Goal: Navigation & Orientation: Find specific page/section

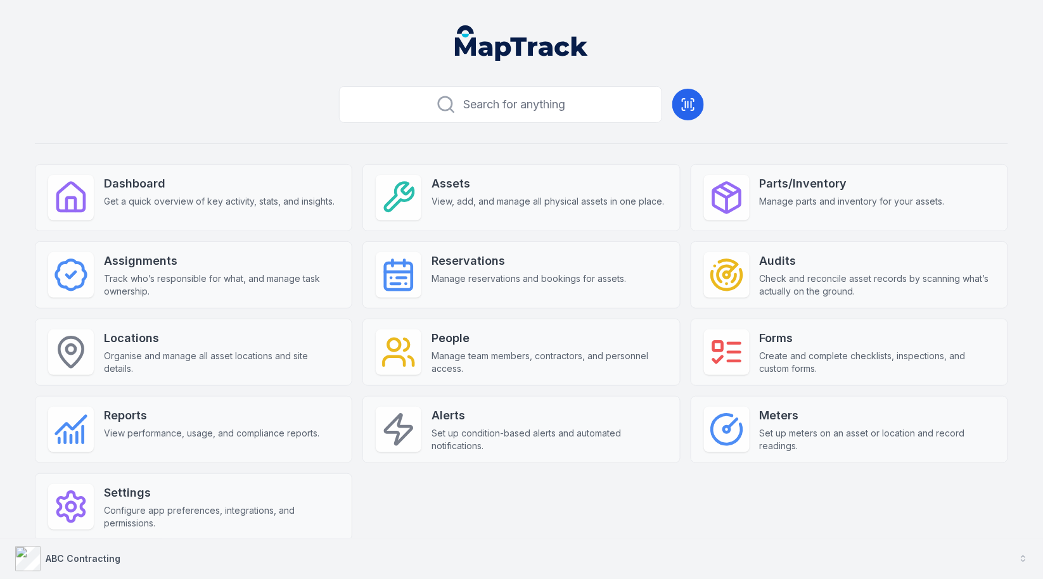
click at [524, 560] on button "ABC Contracting" at bounding box center [521, 559] width 1043 height 41
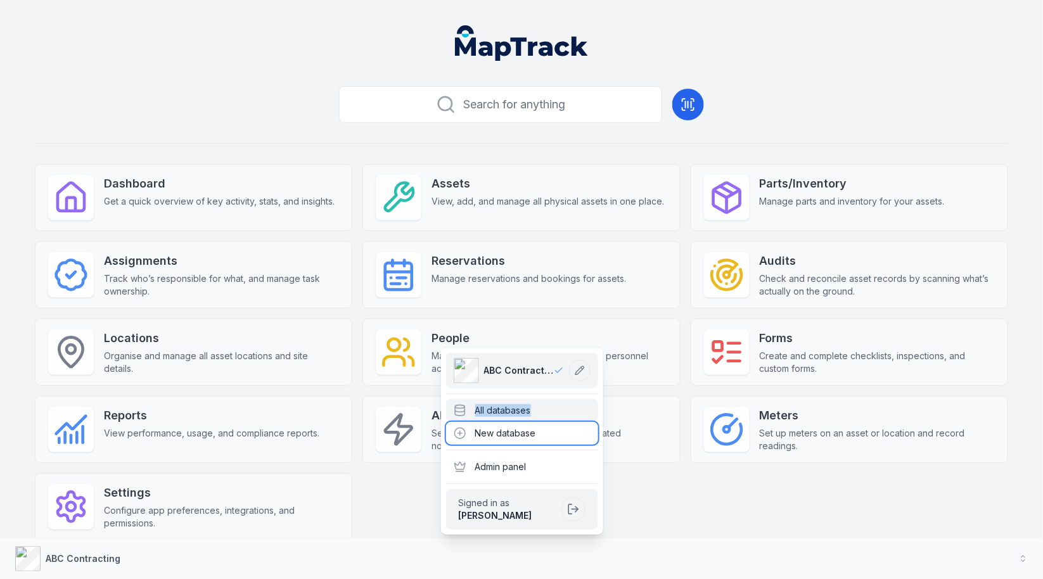
drag, startPoint x: 580, startPoint y: 422, endPoint x: 580, endPoint y: 412, distance: 10.1
click at [580, 412] on div "ABC Contracting All databases New database Admin panel Signed in as Lachlan Rit…" at bounding box center [522, 441] width 162 height 187
click at [580, 412] on div "All databases" at bounding box center [522, 410] width 152 height 23
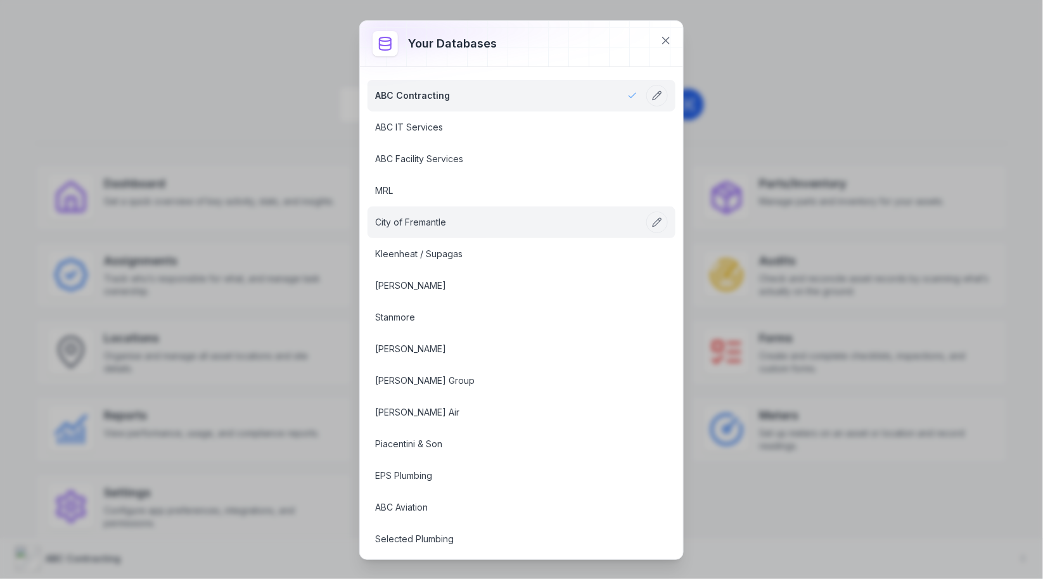
click at [515, 226] on link "City of Fremantle" at bounding box center [506, 222] width 262 height 13
